Goal: Task Accomplishment & Management: Manage account settings

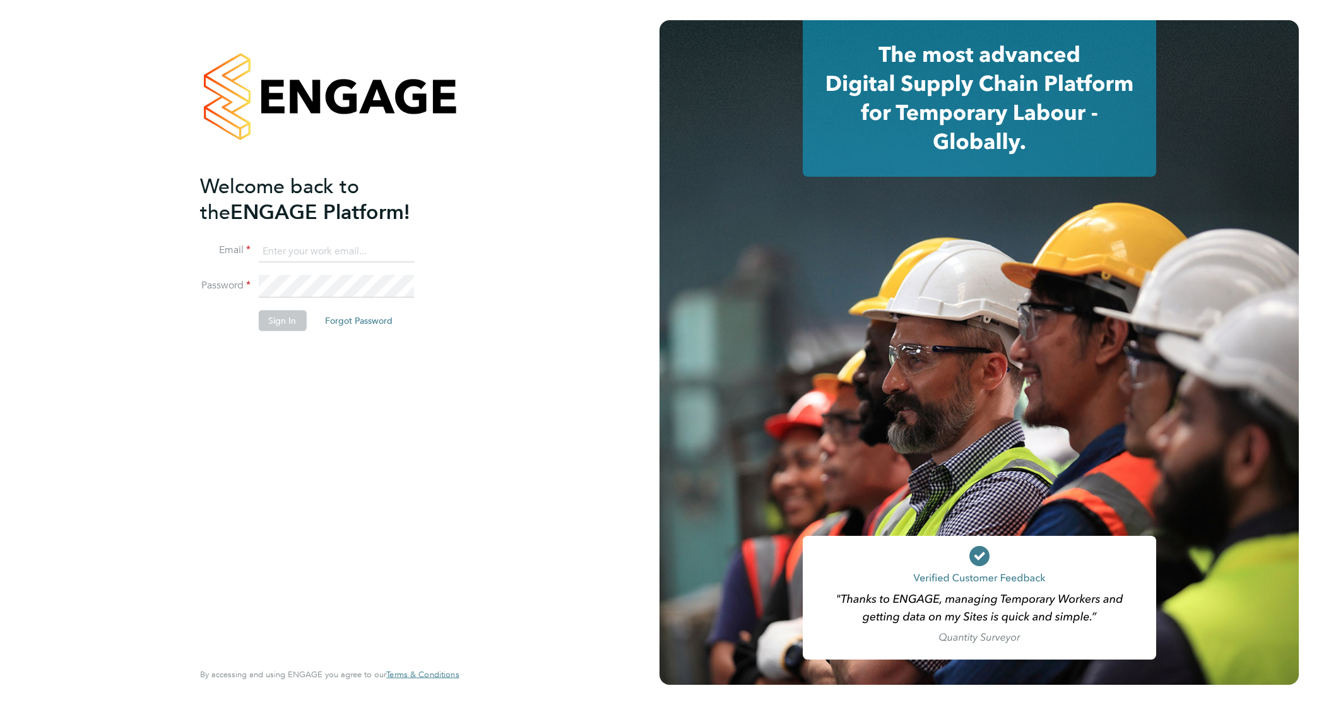
type input "david.jones@vistry.co.uk"
click at [245, 372] on div "Welcome back to the ENGAGE Platform! Email david.jones@vistry.co.uk Password Si…" at bounding box center [323, 415] width 246 height 485
click at [288, 306] on li "Password" at bounding box center [323, 292] width 246 height 35
click at [288, 314] on button "Sign In" at bounding box center [282, 321] width 48 height 20
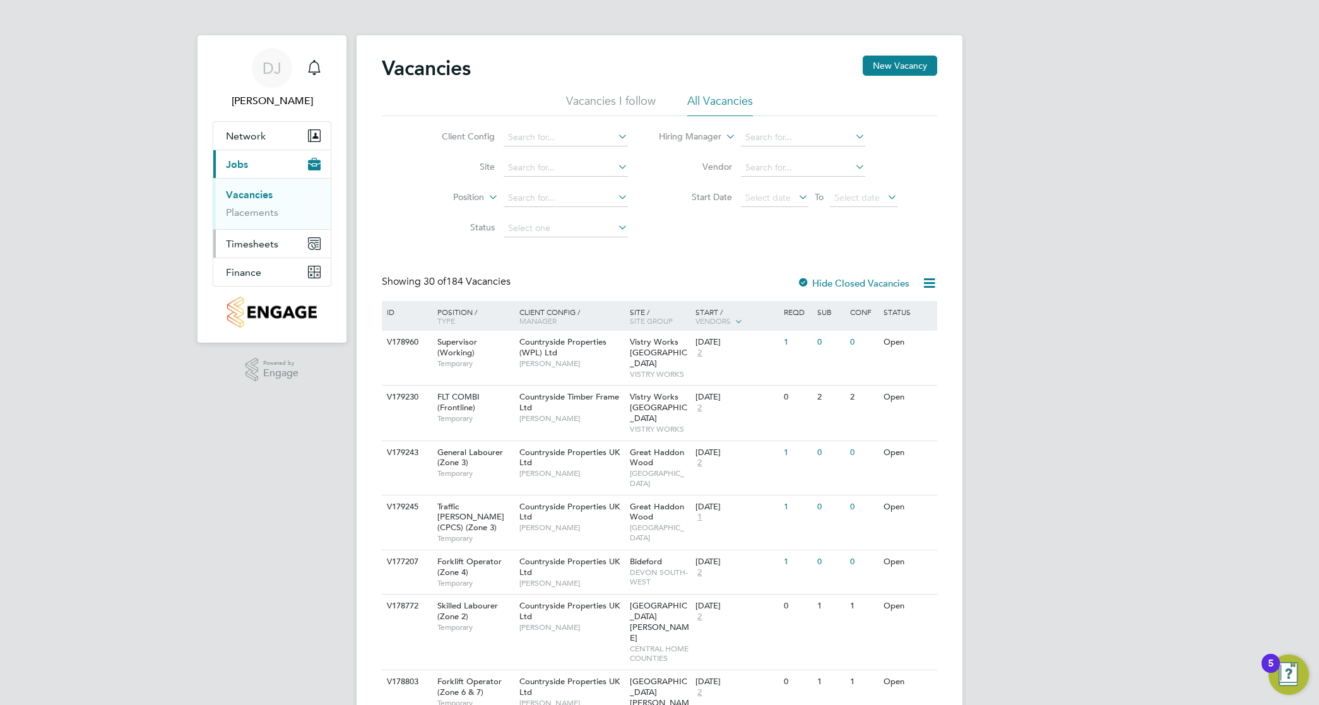
click at [271, 237] on button "Timesheets" at bounding box center [271, 244] width 117 height 28
click at [271, 223] on link "Timesheets" at bounding box center [252, 223] width 52 height 12
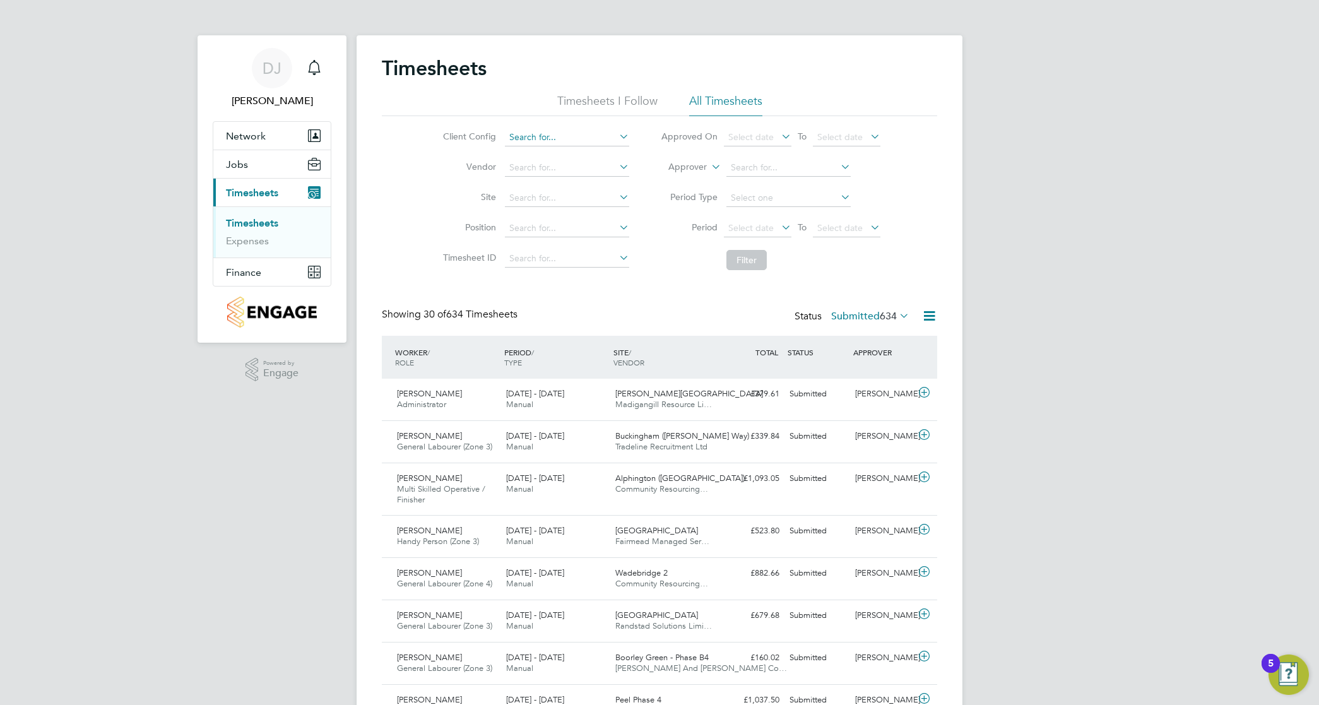
click at [589, 140] on input at bounding box center [567, 138] width 124 height 18
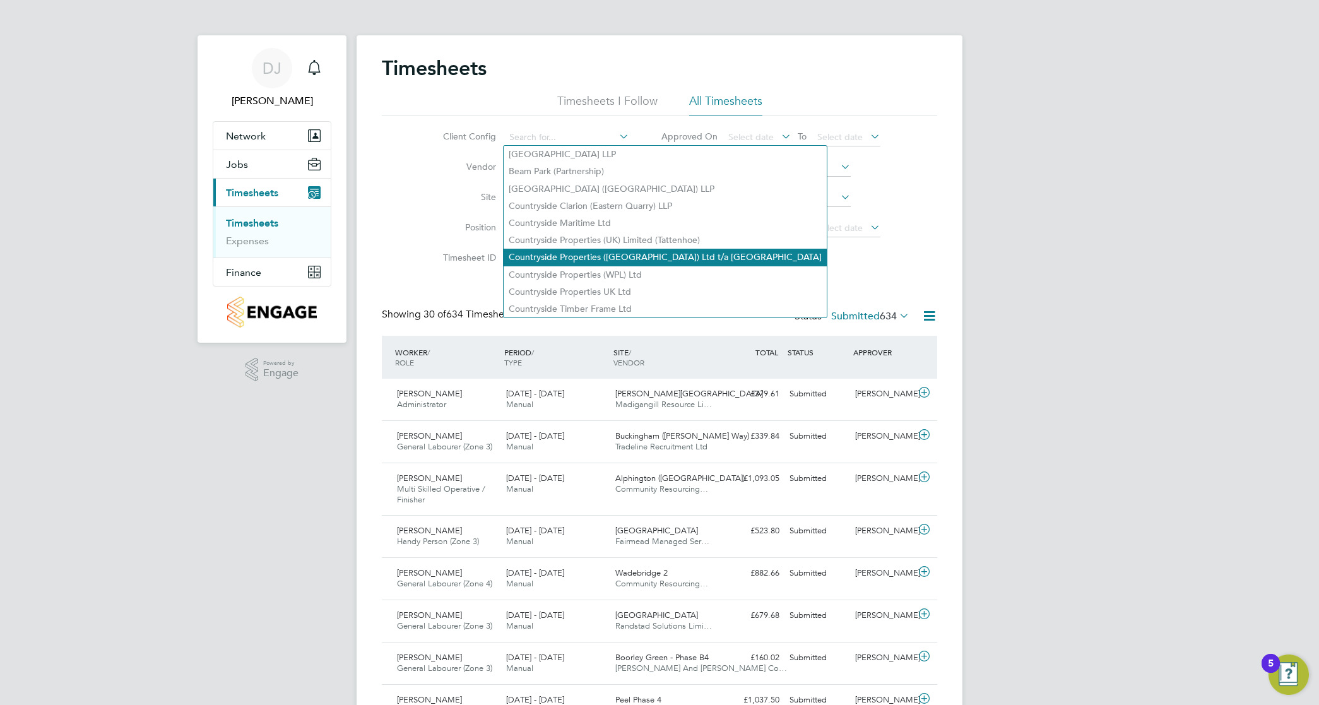
click at [630, 251] on li "Countryside Properties ([GEOGRAPHIC_DATA]) Ltd t/a [GEOGRAPHIC_DATA]" at bounding box center [665, 257] width 323 height 17
type input "Countryside Properties ([GEOGRAPHIC_DATA]) Ltd t/a [GEOGRAPHIC_DATA]"
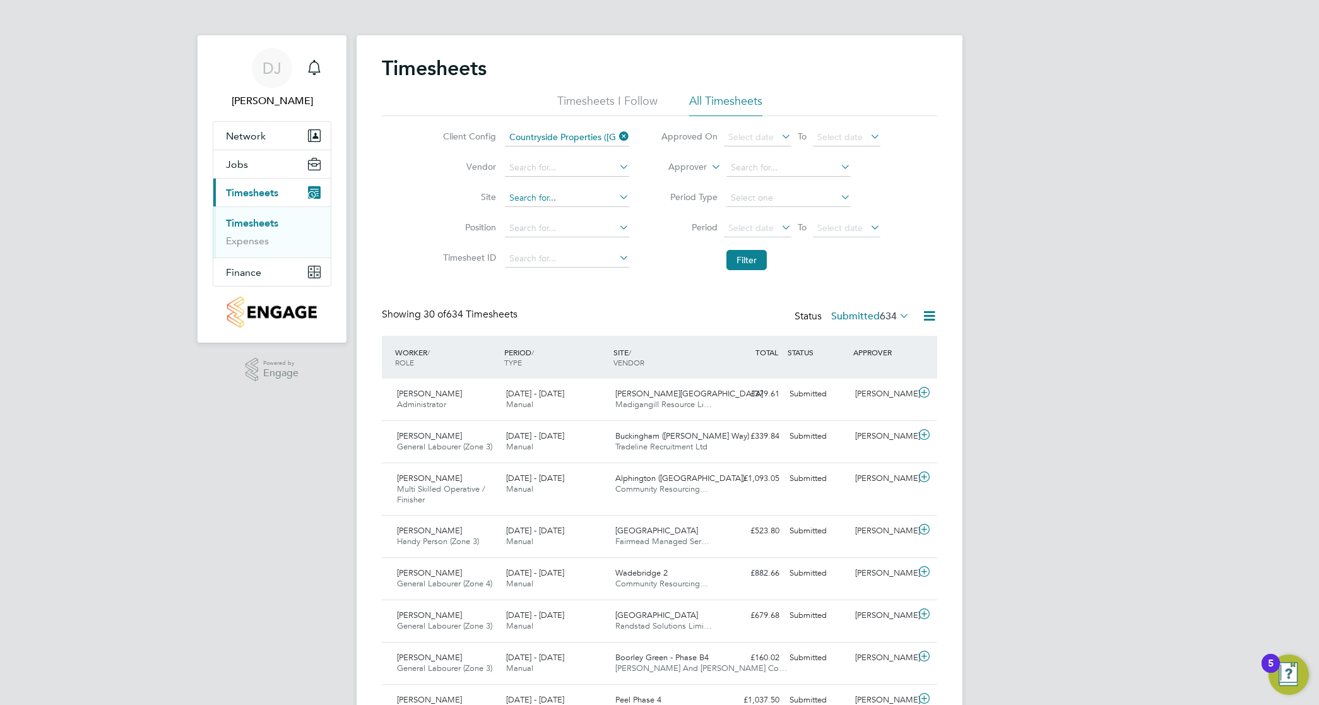
click at [569, 196] on input at bounding box center [567, 198] width 124 height 18
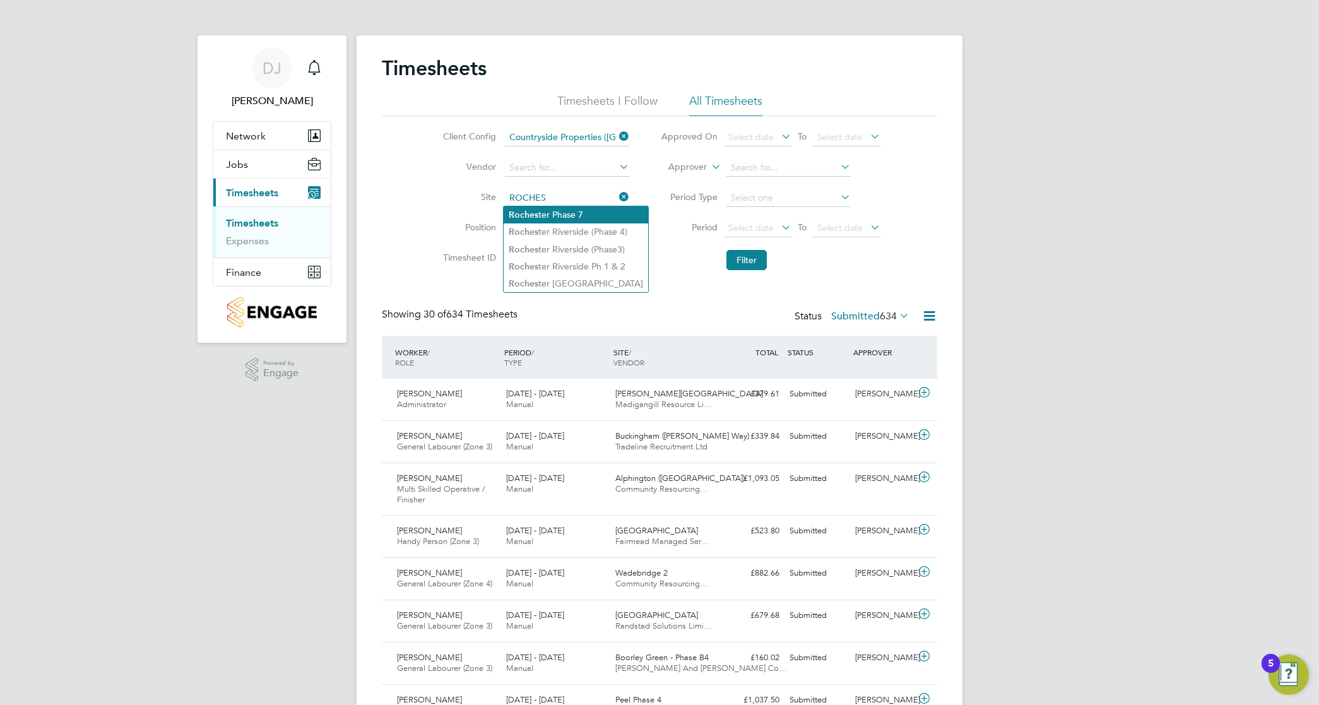
click at [569, 206] on li "Roches ter Phase 7" at bounding box center [576, 214] width 145 height 17
type input "Rochester Phase 7"
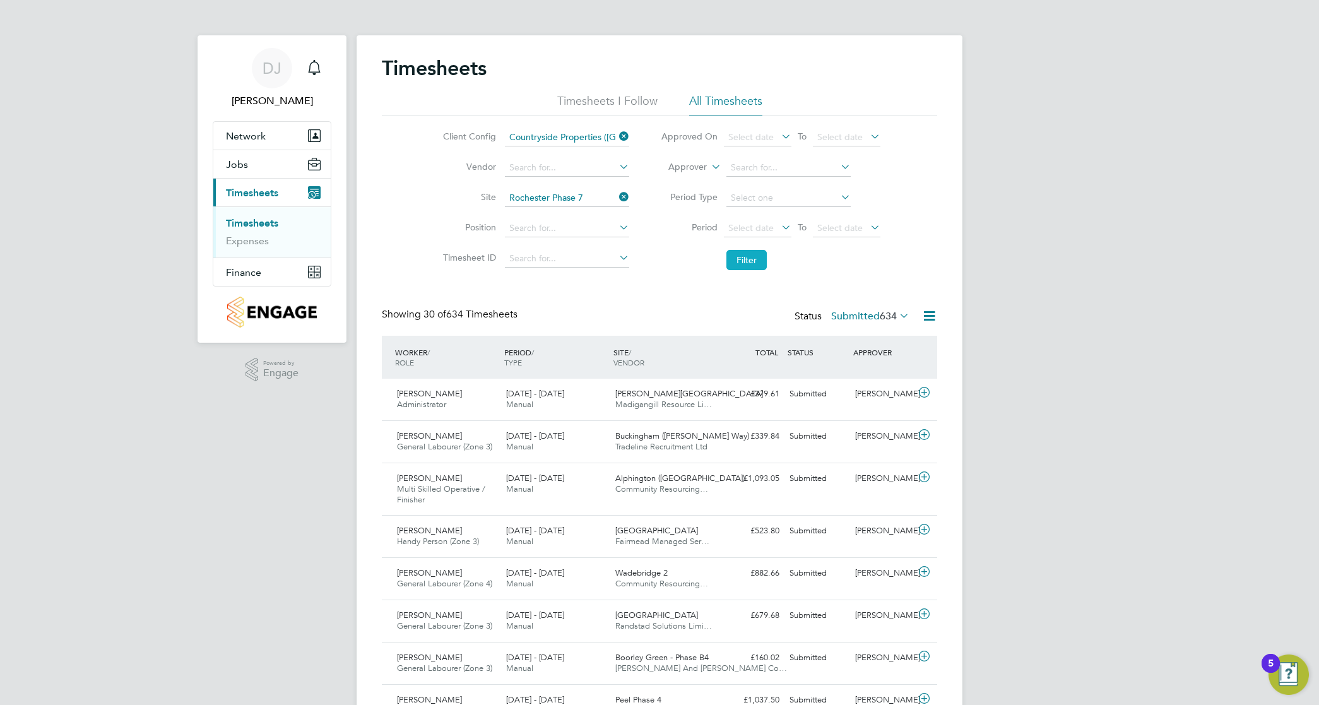
click at [731, 258] on button "Filter" at bounding box center [747, 260] width 40 height 20
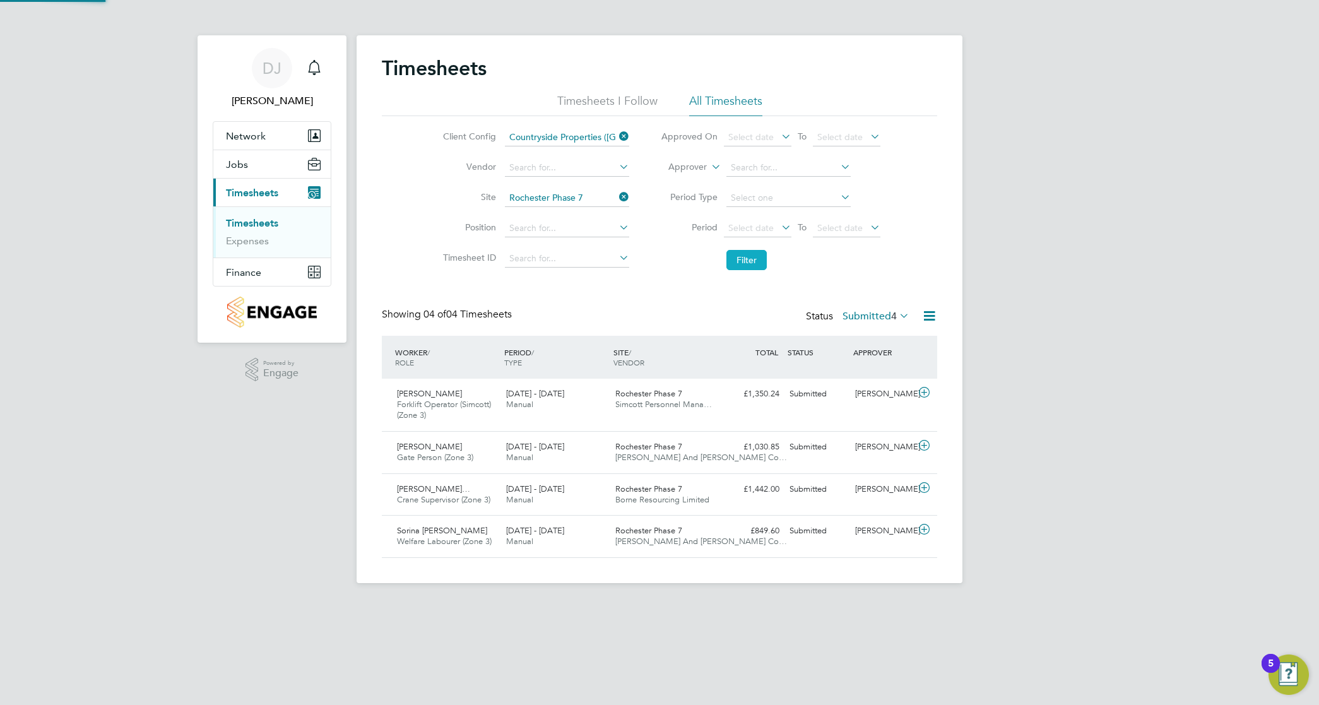
scroll to position [32, 109]
click at [860, 390] on div "Robert Phelps" at bounding box center [883, 394] width 66 height 21
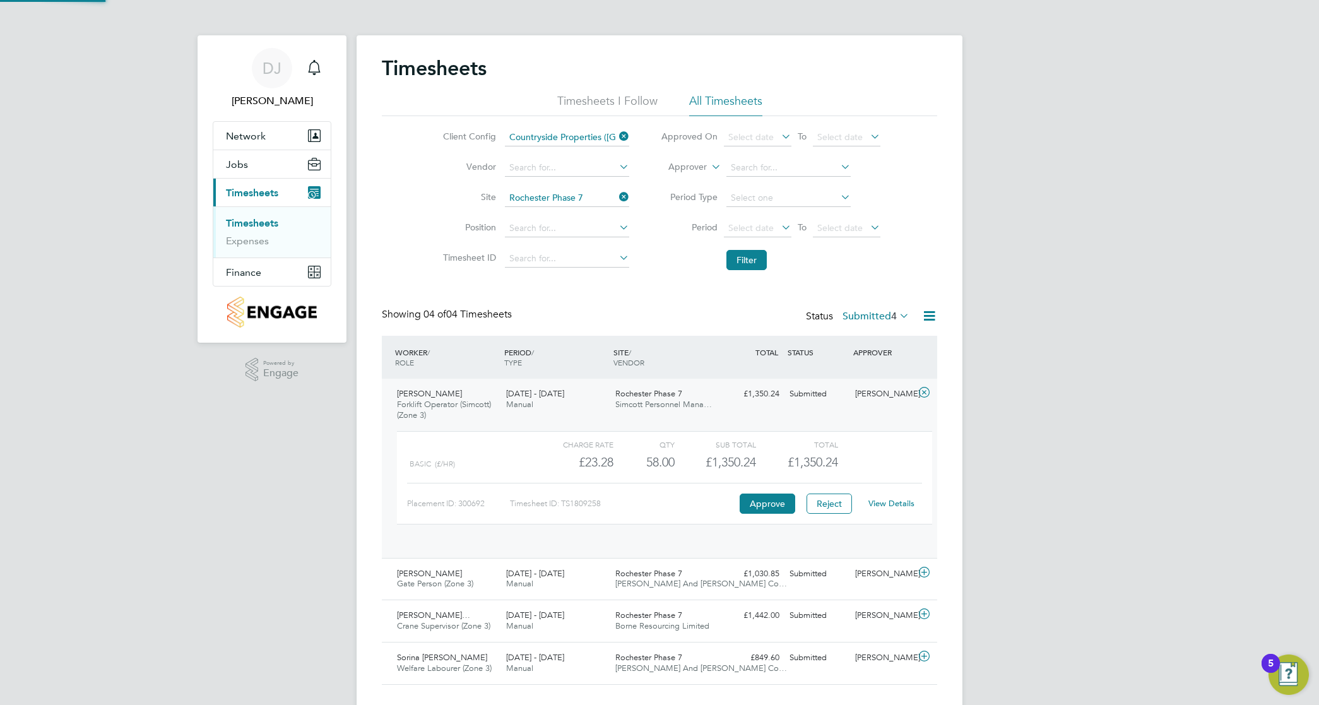
scroll to position [21, 123]
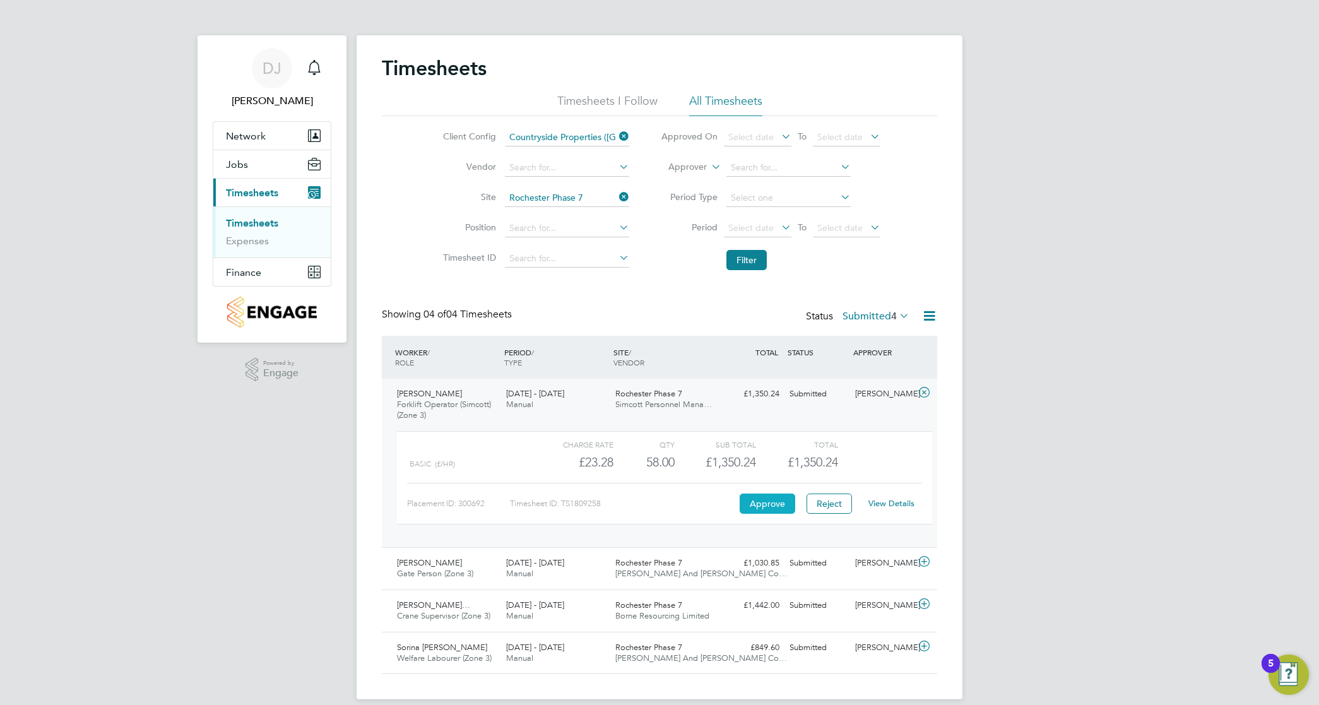
click at [777, 496] on button "Approve" at bounding box center [768, 504] width 56 height 20
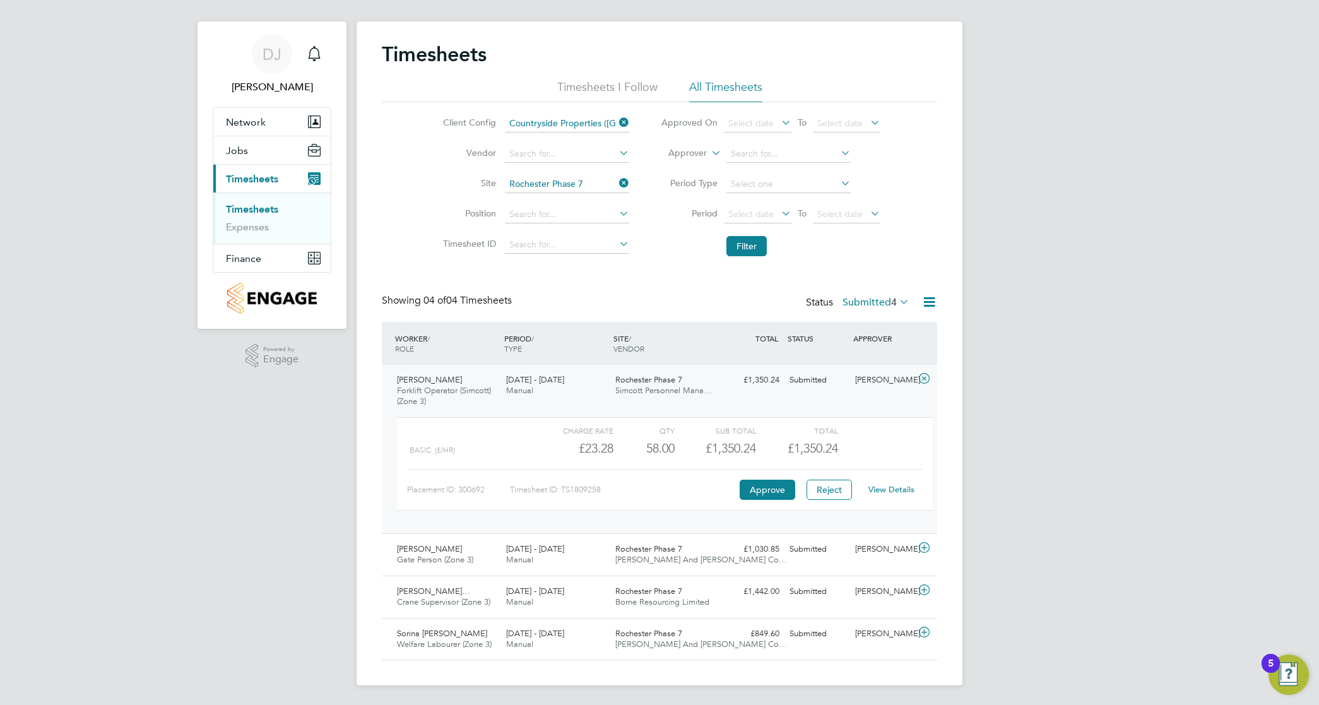
scroll to position [16, 0]
click at [712, 584] on div "Rochester Phase 7 Borne Resourcing Limited" at bounding box center [664, 597] width 109 height 32
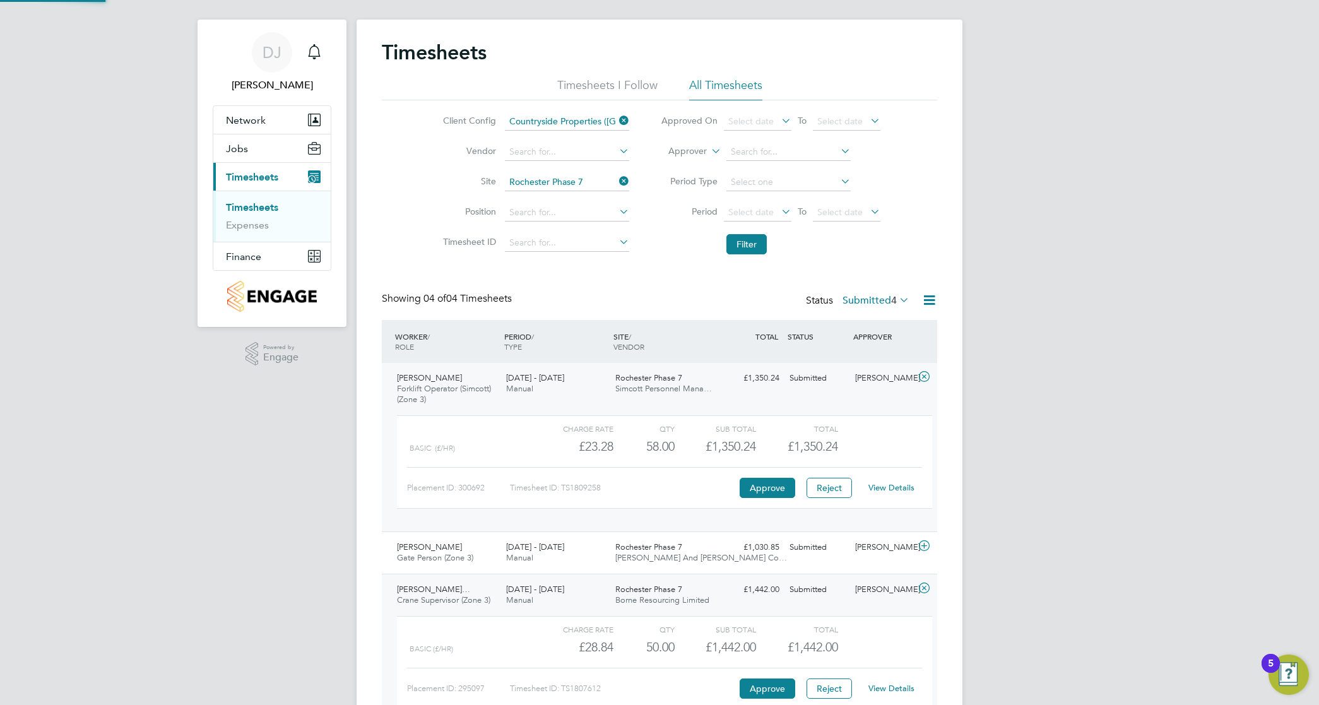
scroll to position [21, 123]
click at [762, 690] on button "Approve" at bounding box center [768, 689] width 56 height 20
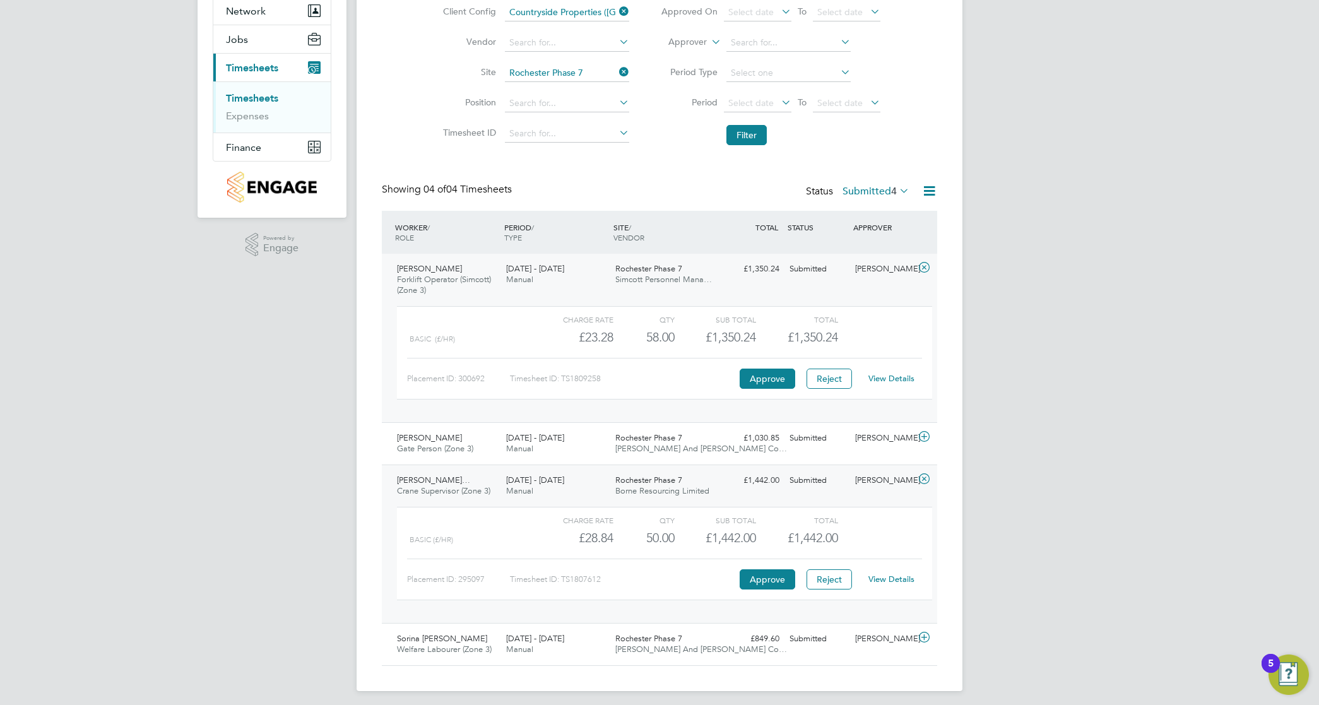
scroll to position [133, 0]
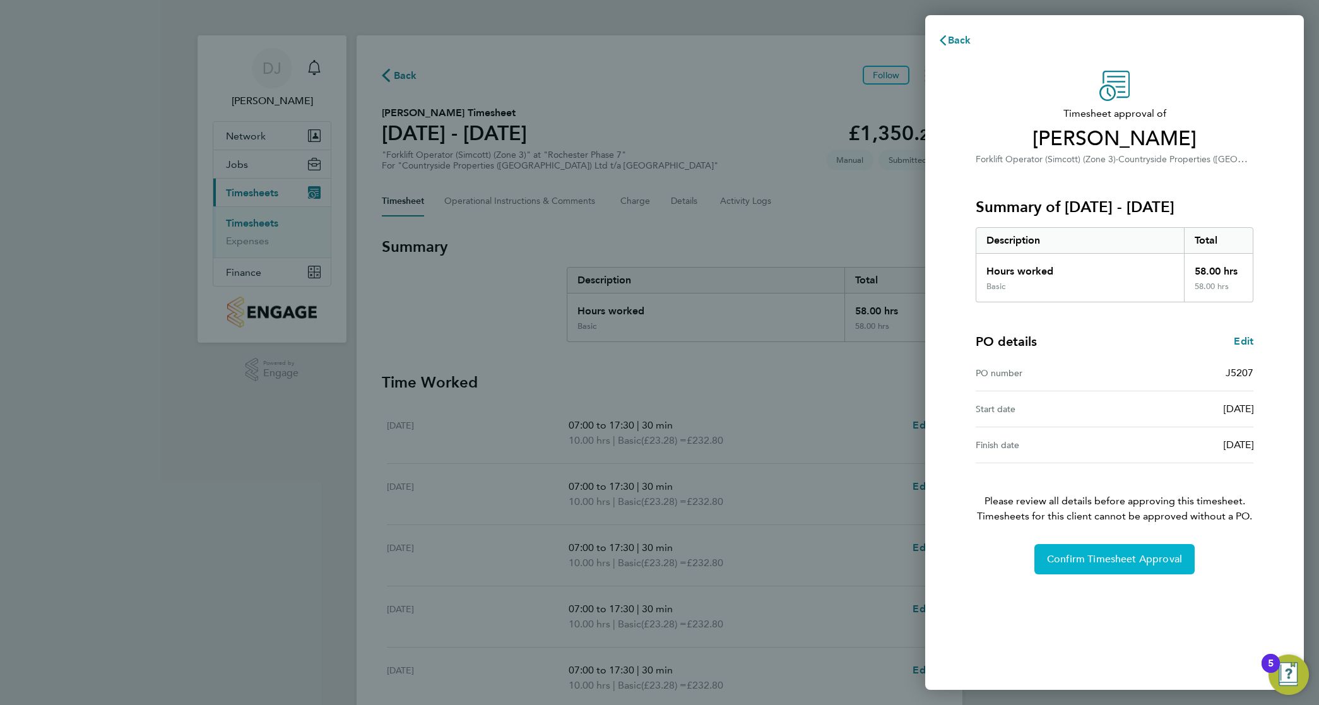
click at [1144, 547] on button "Confirm Timesheet Approval" at bounding box center [1115, 559] width 160 height 30
click at [1108, 566] on span "Confirm Timesheet Approval" at bounding box center [1114, 559] width 135 height 13
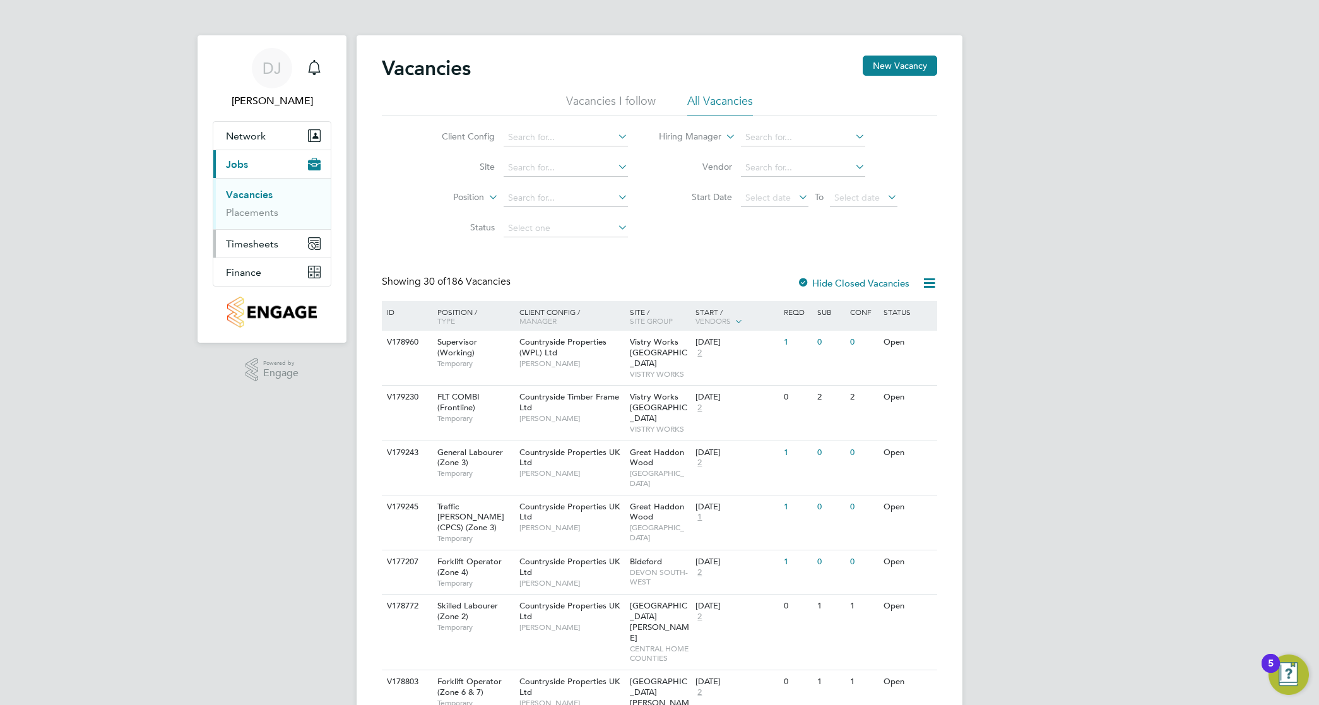
click at [242, 235] on button "Timesheets" at bounding box center [271, 244] width 117 height 28
click at [275, 222] on link "Timesheets" at bounding box center [252, 223] width 52 height 12
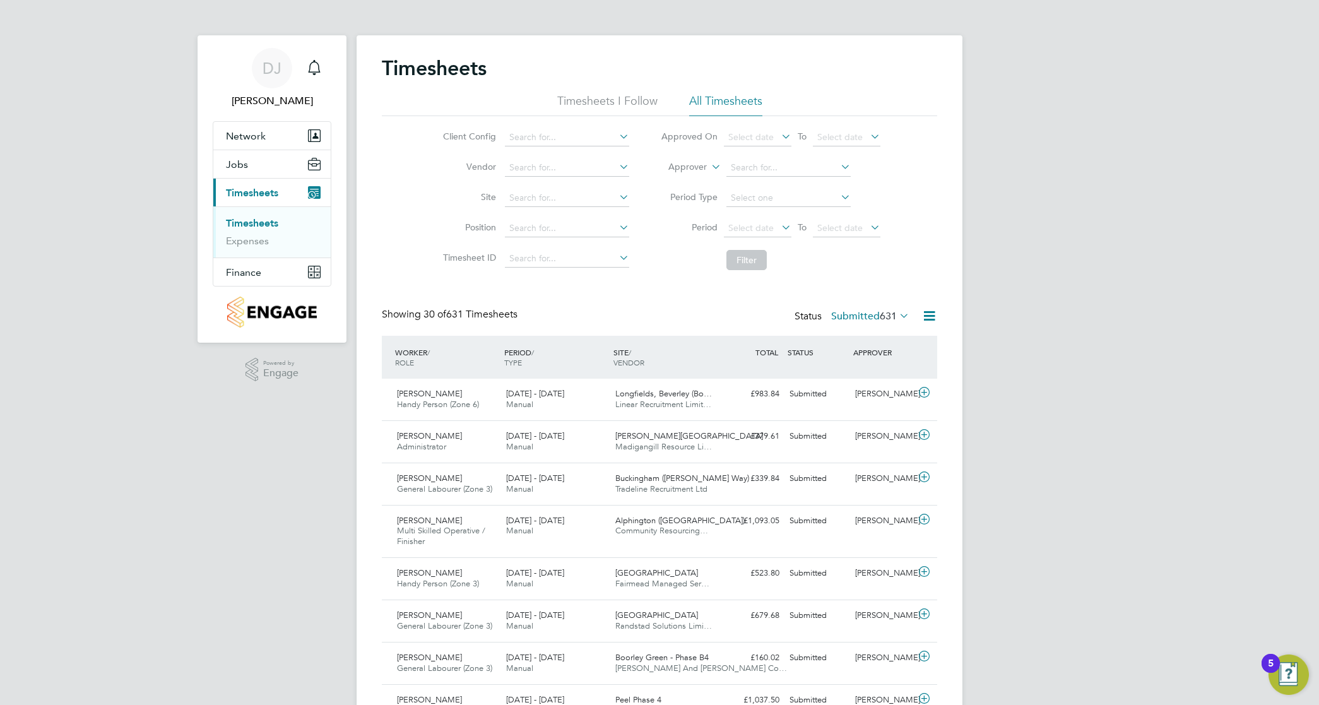
click at [617, 138] on icon at bounding box center [617, 137] width 0 height 18
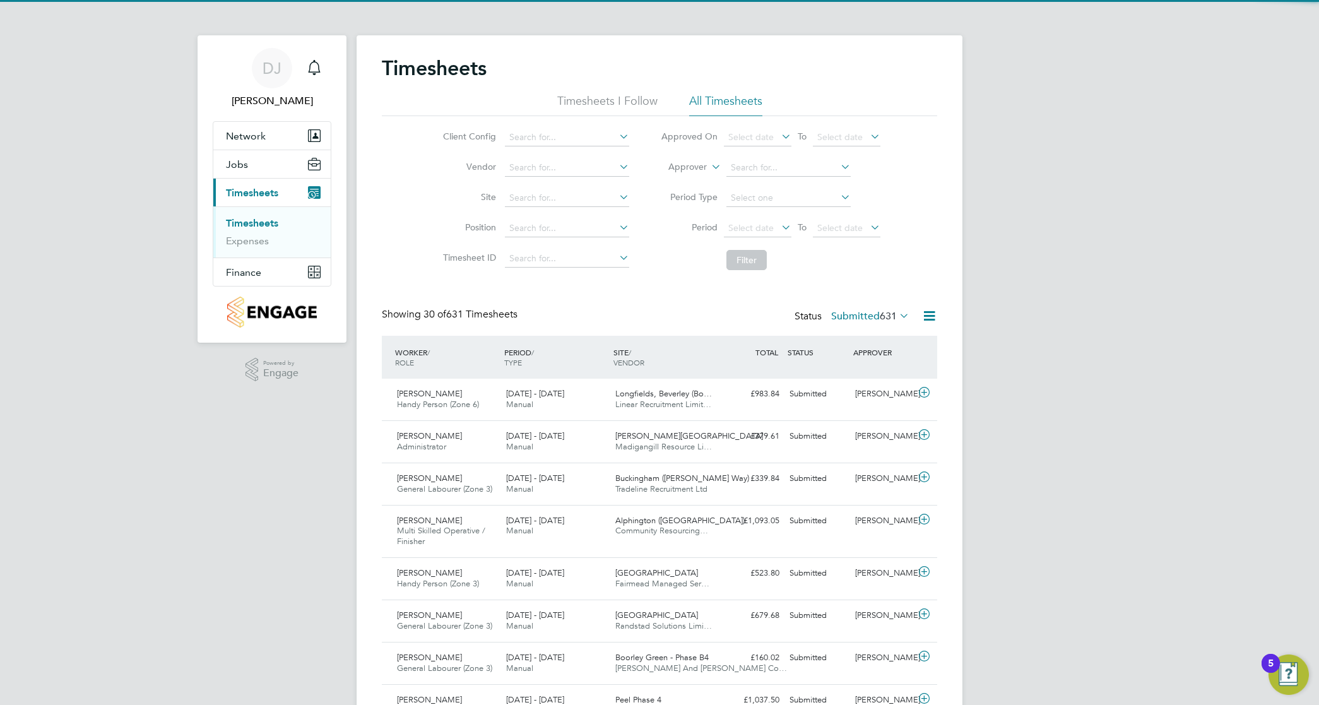
click at [636, 254] on li "Countryside Properties ([GEOGRAPHIC_DATA]) Ltd t/a [GEOGRAPHIC_DATA]" at bounding box center [665, 257] width 323 height 17
type input "Countryside Properties ([GEOGRAPHIC_DATA]) Ltd t/a [GEOGRAPHIC_DATA]"
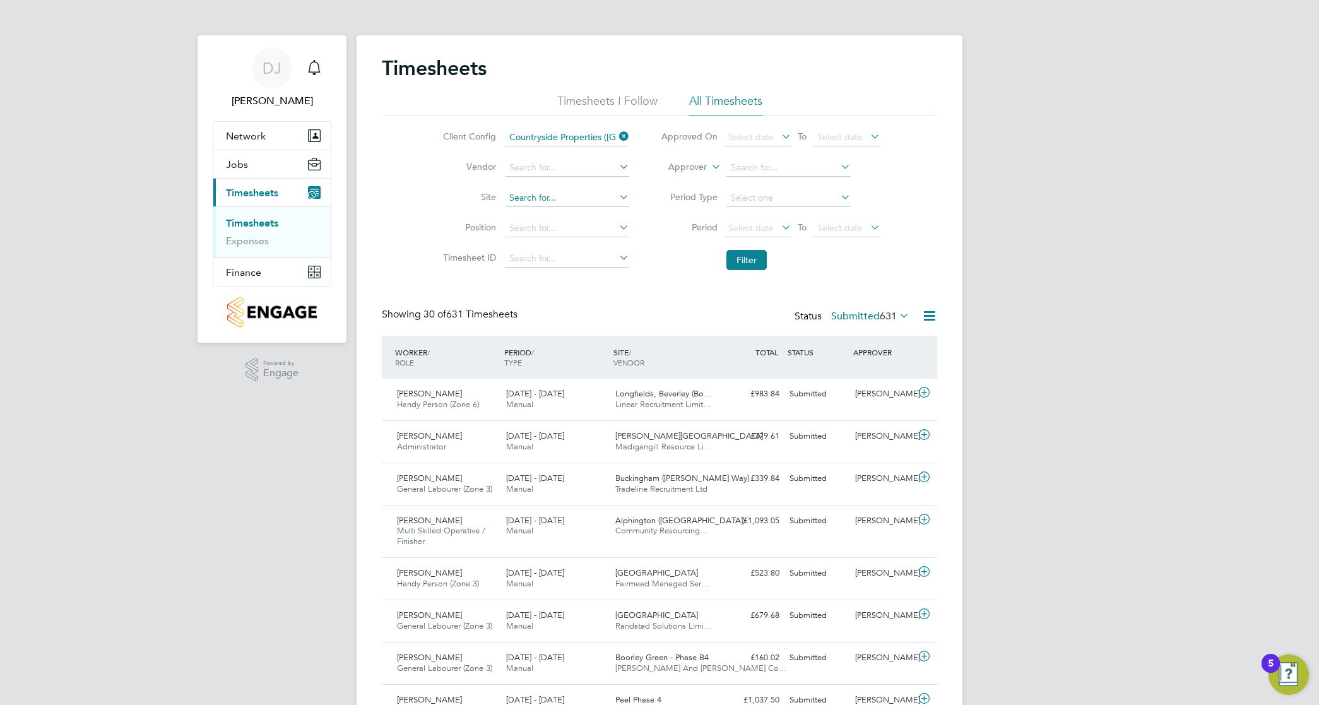
click at [603, 196] on input at bounding box center [567, 198] width 124 height 18
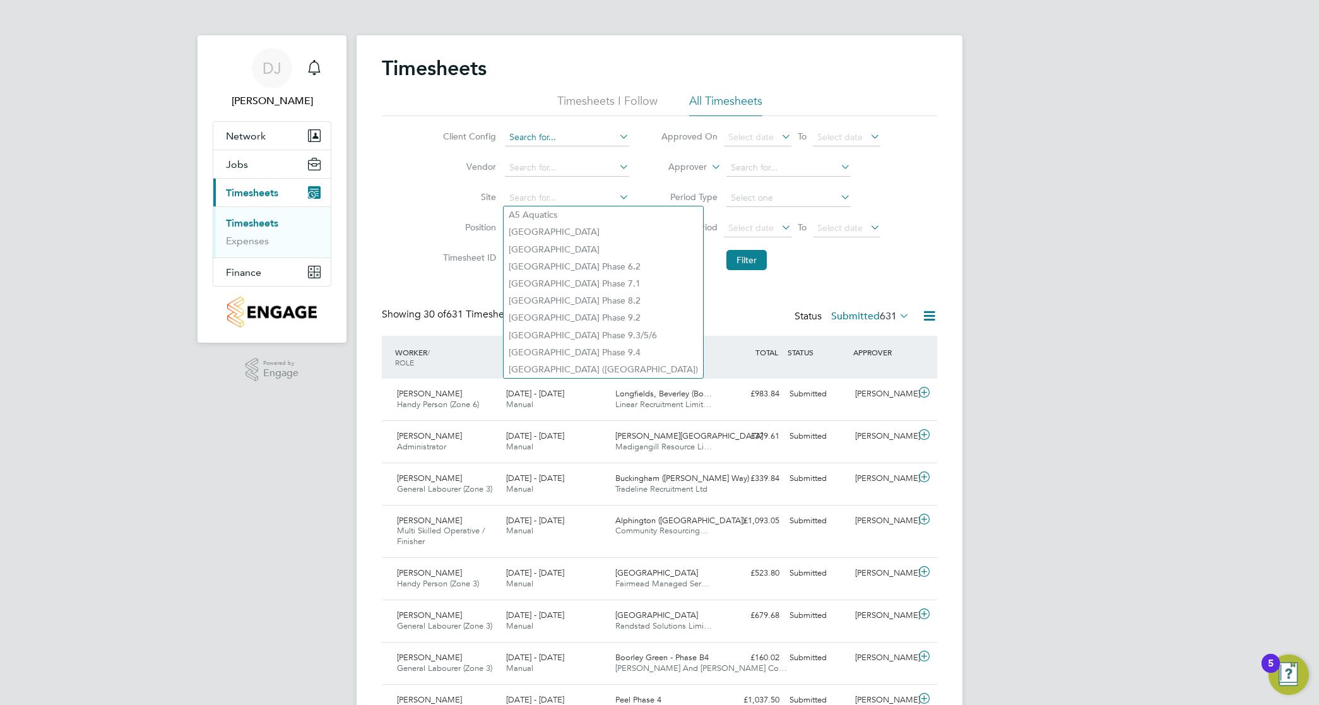
click at [610, 136] on input at bounding box center [567, 138] width 124 height 18
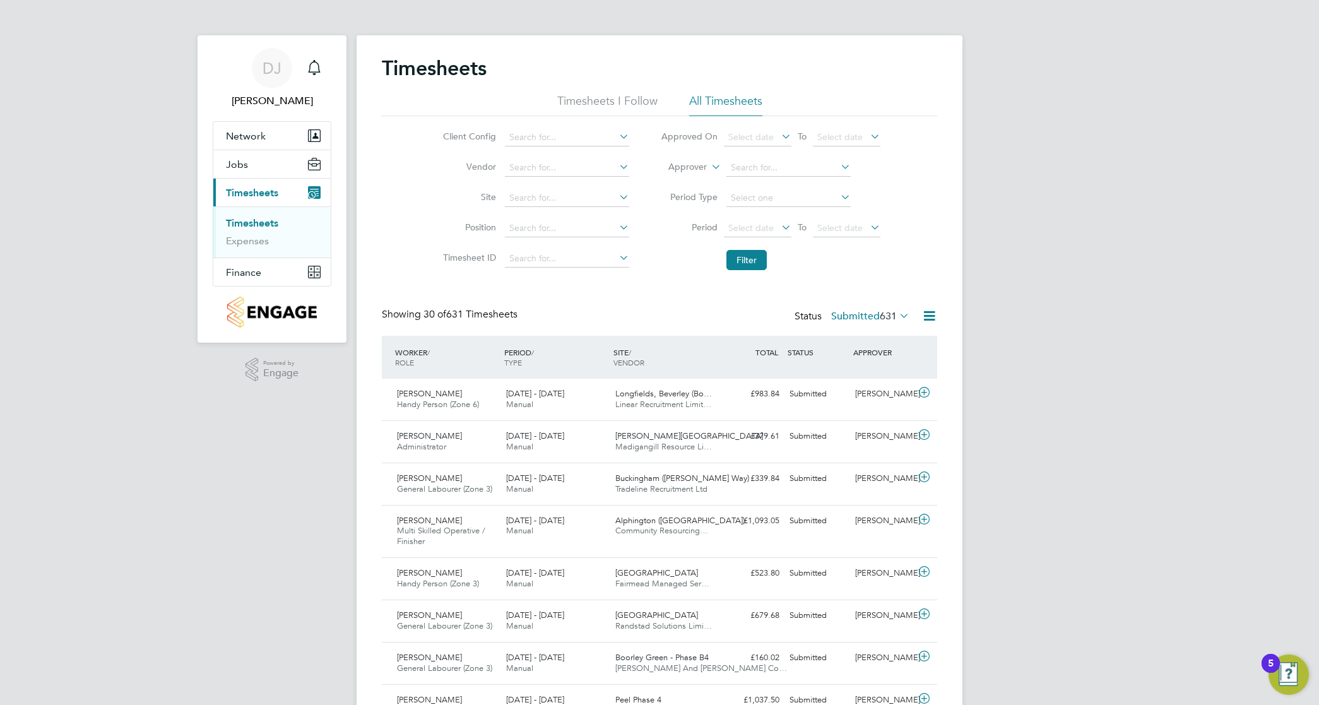
click at [626, 254] on li "Countryside Properties ([GEOGRAPHIC_DATA]) Ltd t/a [GEOGRAPHIC_DATA]" at bounding box center [665, 257] width 323 height 17
type input "Countryside Properties ([GEOGRAPHIC_DATA]) Ltd t/a [GEOGRAPHIC_DATA]"
click at [594, 199] on input at bounding box center [567, 198] width 124 height 18
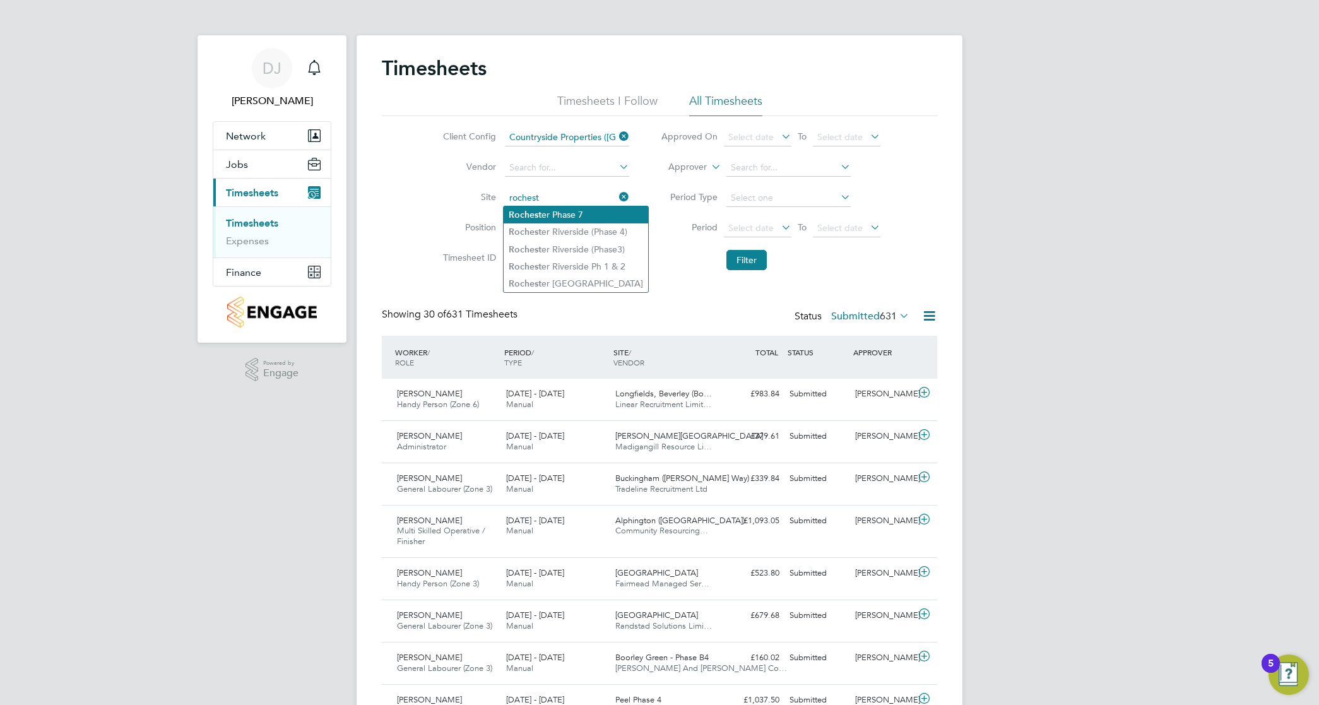
click at [598, 210] on li "Rochest er Phase 7" at bounding box center [576, 214] width 145 height 17
type input "Rochester Phase 7"
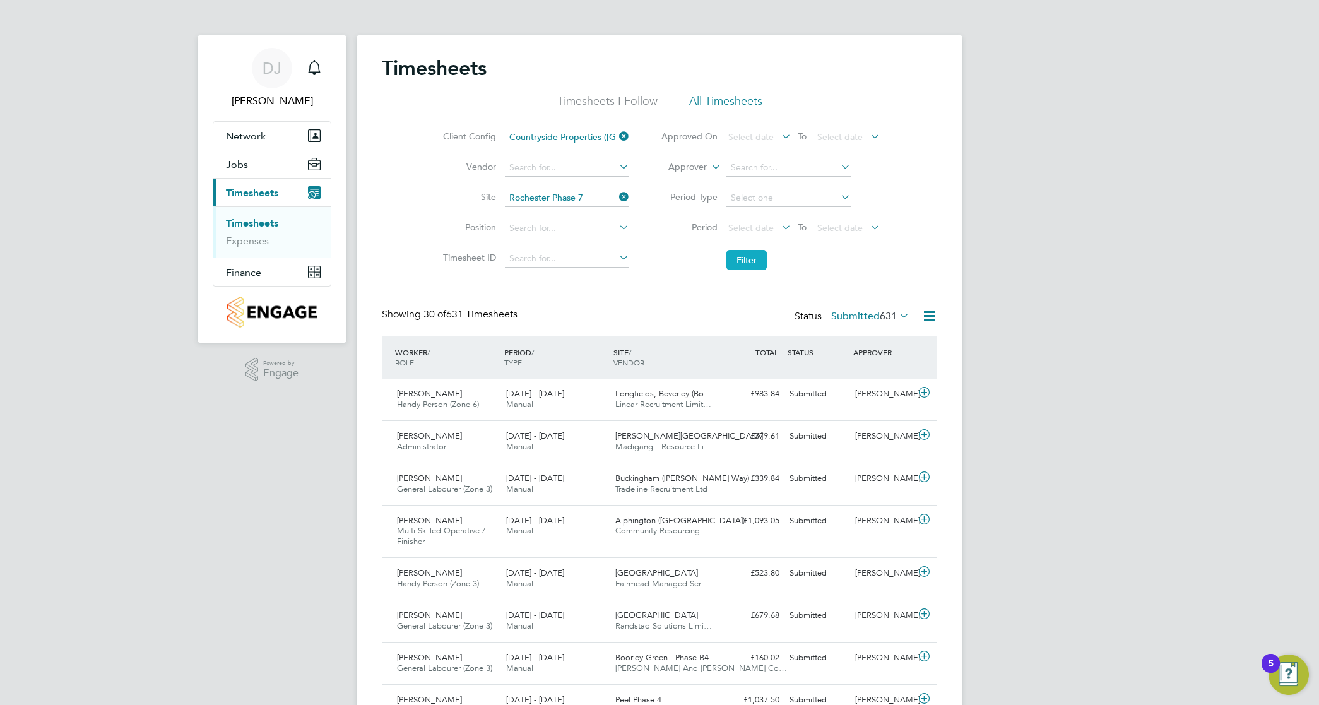
click at [759, 258] on button "Filter" at bounding box center [747, 260] width 40 height 20
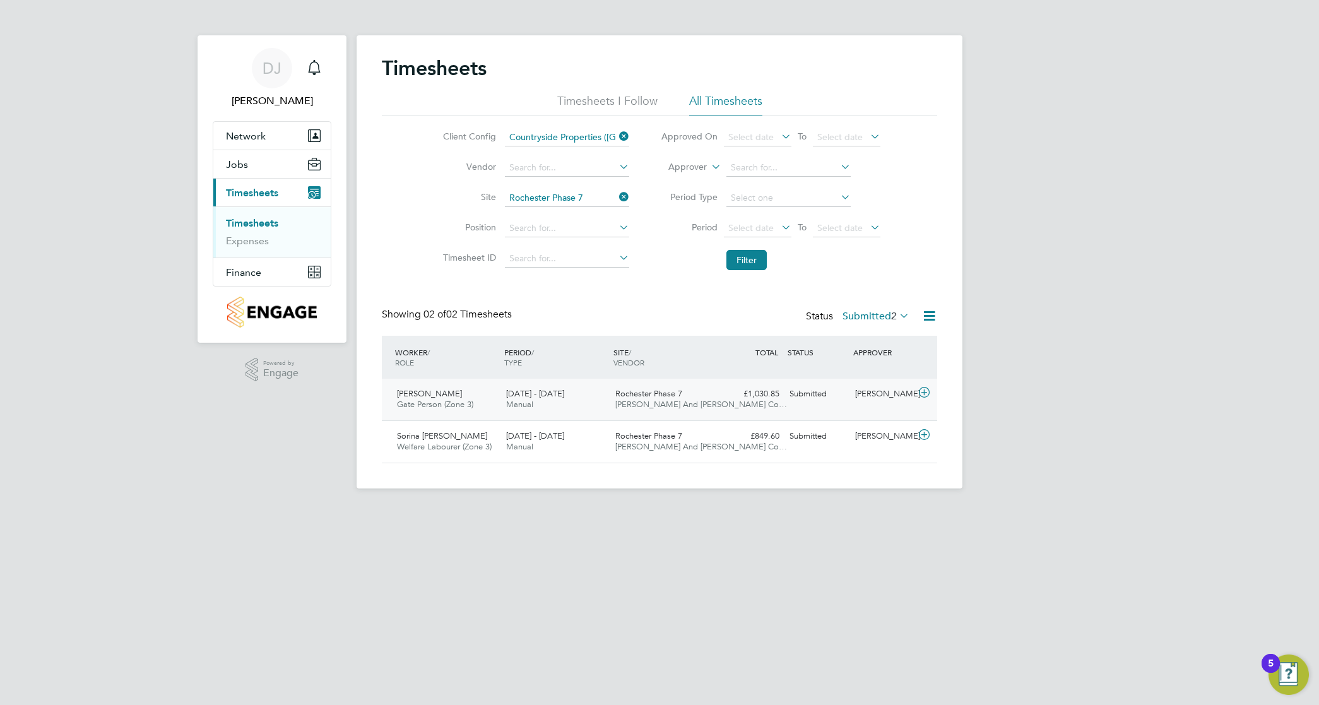
click at [798, 386] on div "Submitted" at bounding box center [818, 394] width 66 height 21
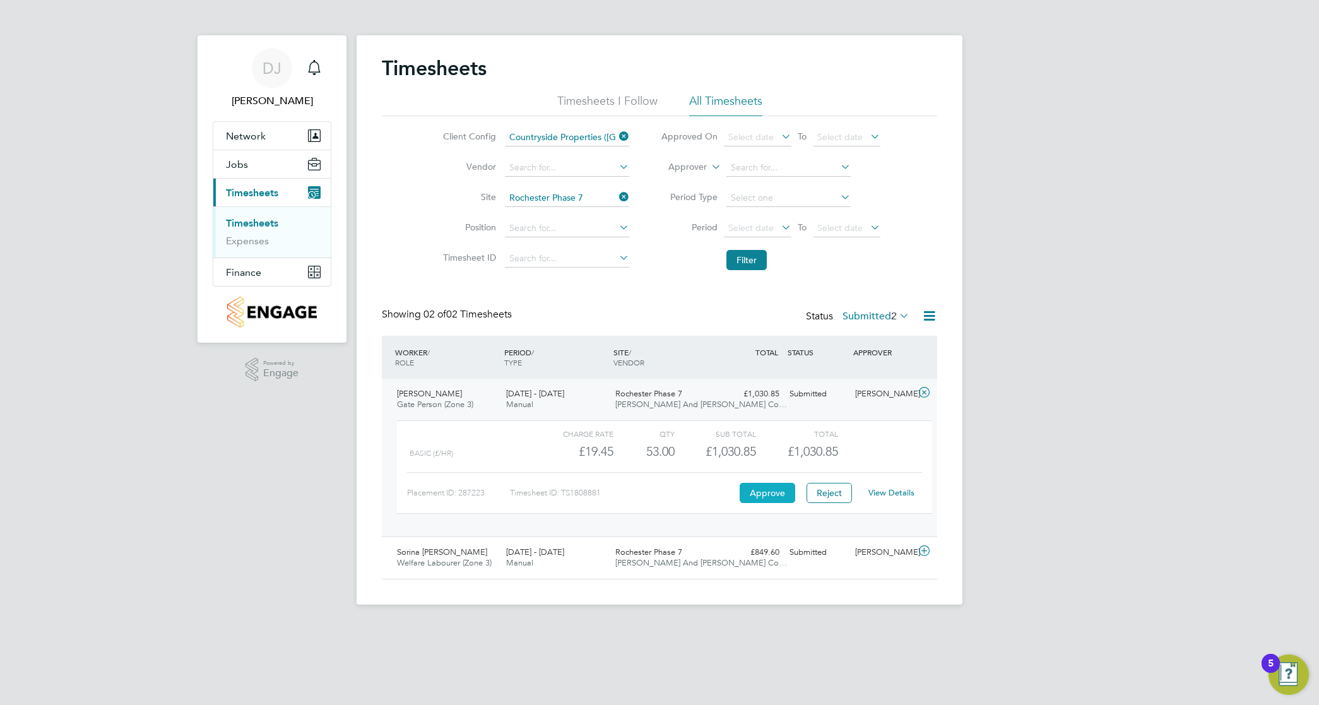
click at [762, 489] on button "Approve" at bounding box center [768, 493] width 56 height 20
click at [723, 554] on div "£849.60 Submitted" at bounding box center [752, 552] width 66 height 21
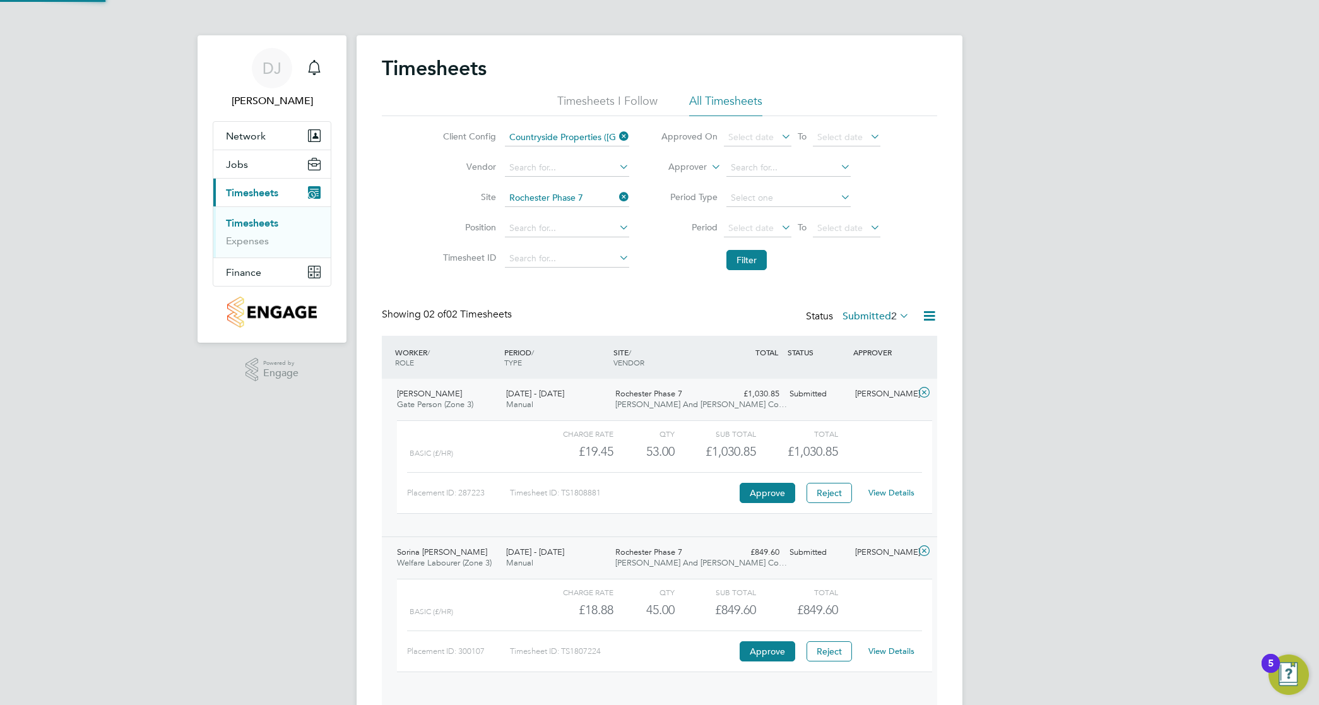
scroll to position [21, 123]
click at [755, 649] on button "Approve" at bounding box center [768, 651] width 56 height 20
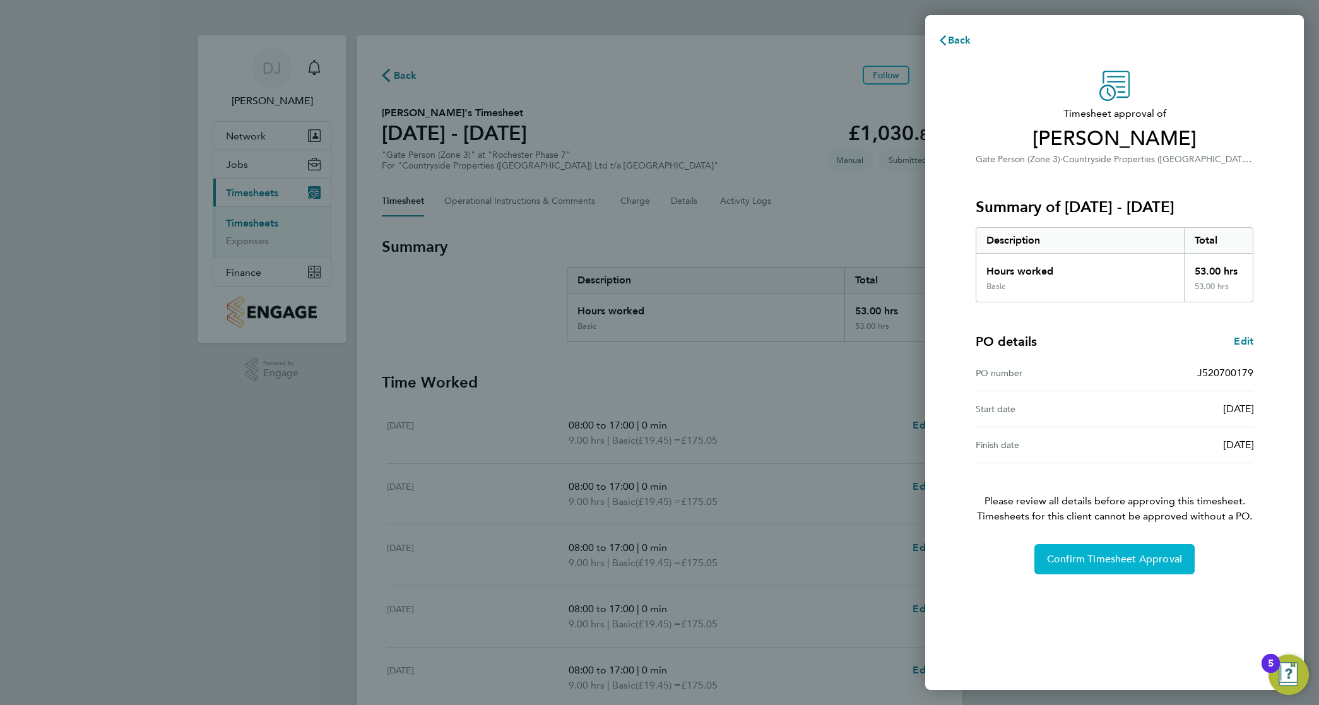
click at [1064, 564] on span "Confirm Timesheet Approval" at bounding box center [1114, 559] width 135 height 13
click at [1061, 548] on button "Confirm Timesheet Approval" at bounding box center [1115, 559] width 160 height 30
